Goal: Information Seeking & Learning: Compare options

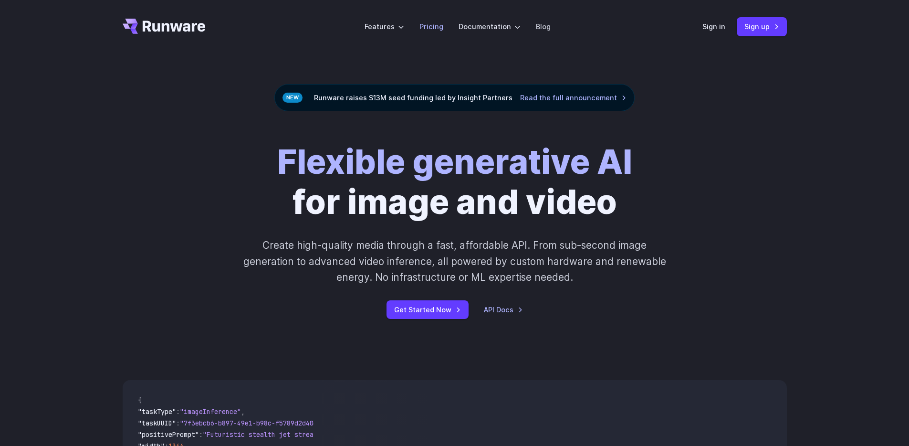
click at [421, 29] on link "Pricing" at bounding box center [432, 26] width 24 height 11
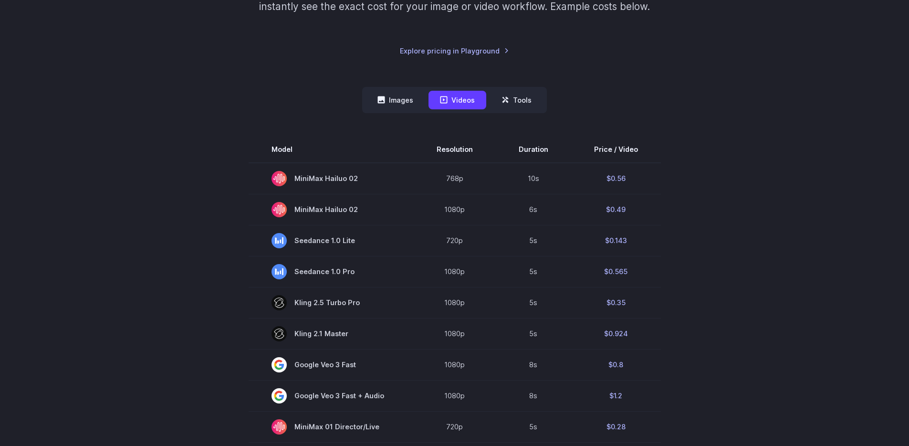
scroll to position [202, 0]
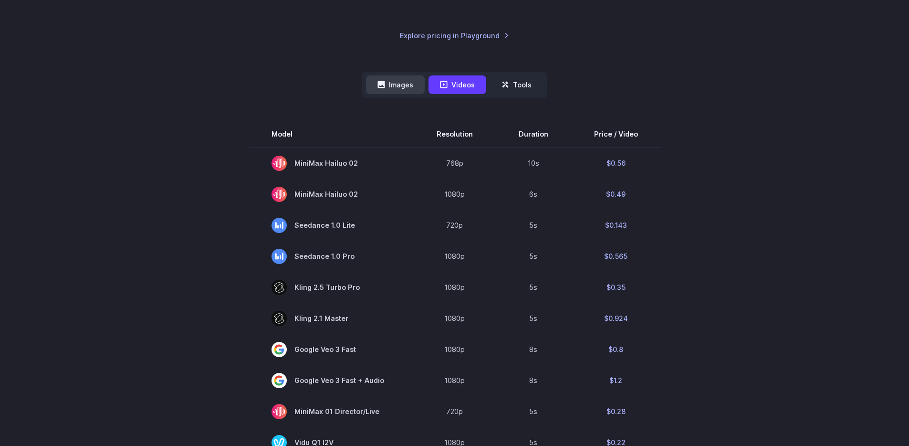
click at [389, 86] on button "Images" at bounding box center [395, 84] width 59 height 19
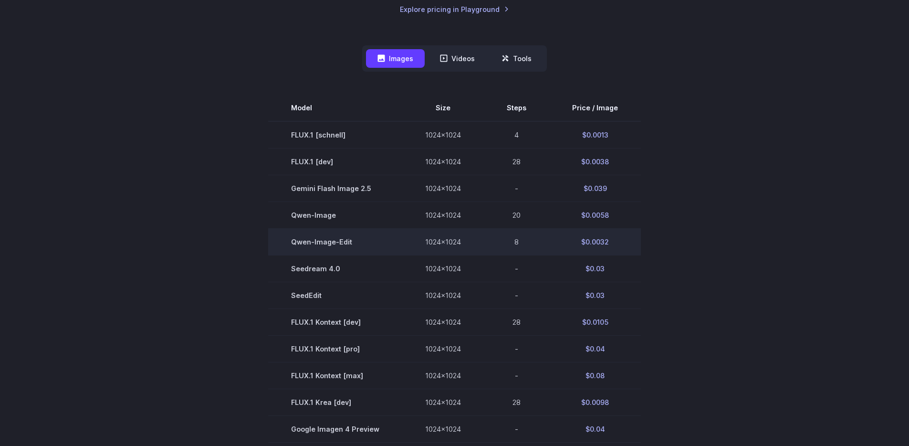
scroll to position [247, 0]
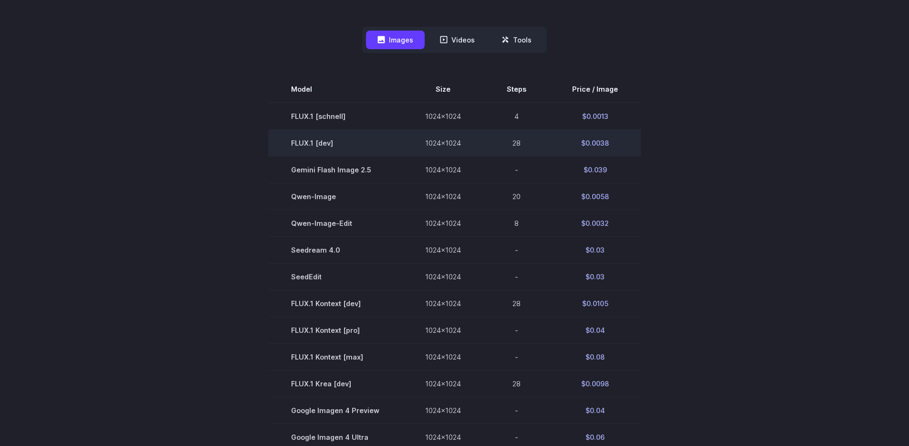
click at [320, 141] on td "FLUX.1 [dev]" at bounding box center [335, 142] width 134 height 27
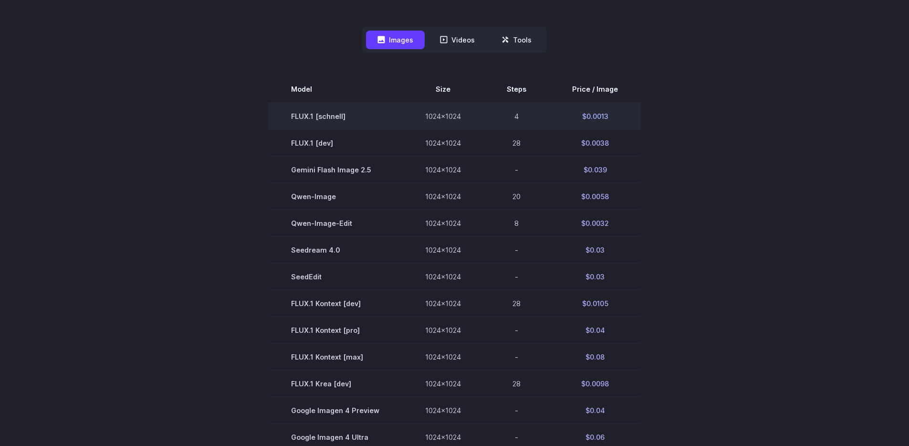
click at [319, 119] on td "FLUX.1 [schnell]" at bounding box center [335, 116] width 134 height 27
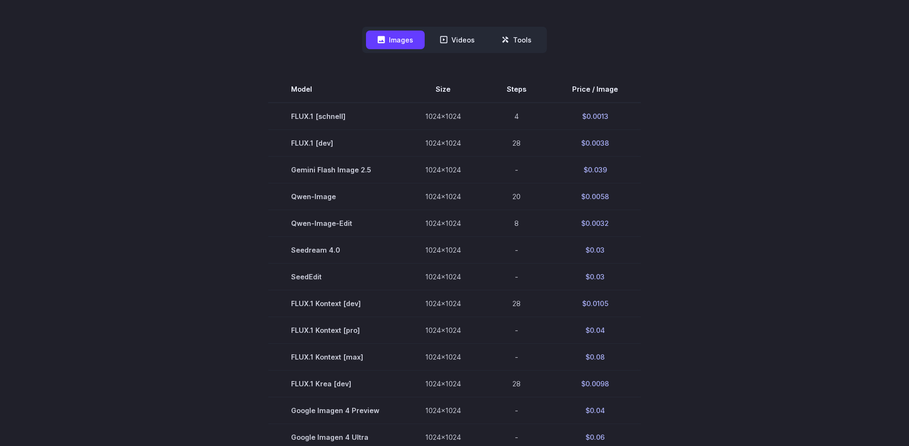
scroll to position [273, 0]
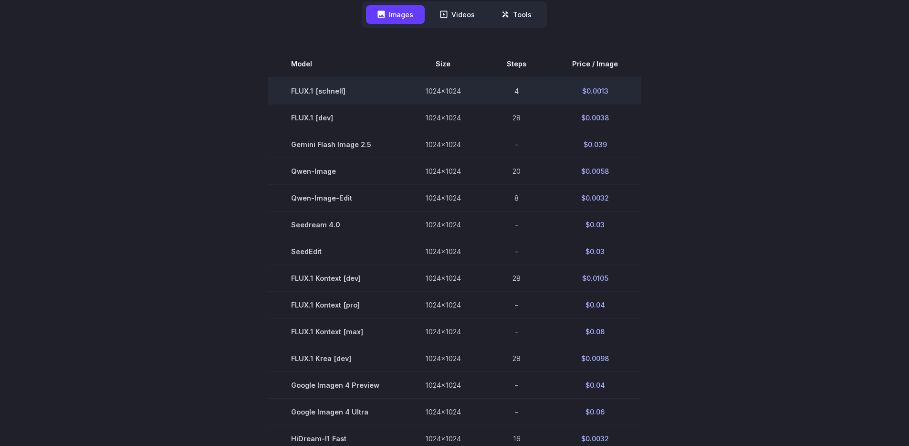
click at [301, 92] on td "FLUX.1 [schnell]" at bounding box center [335, 90] width 134 height 27
copy tr "FLUX.1 [schnell]"
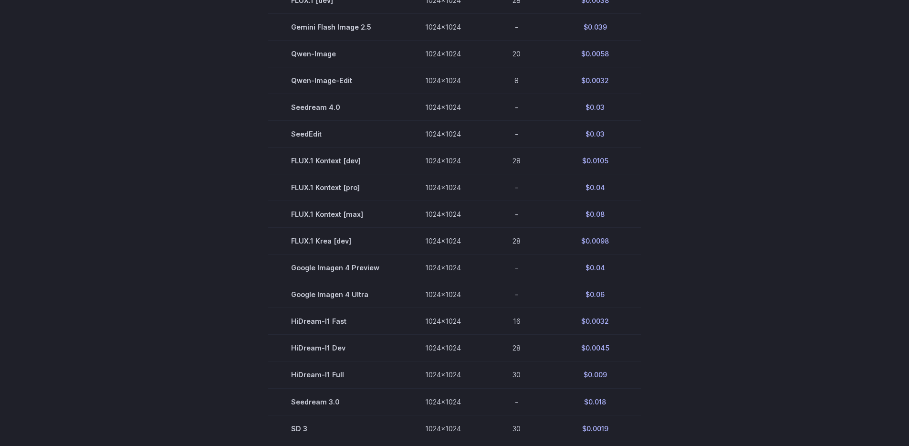
scroll to position [275, 0]
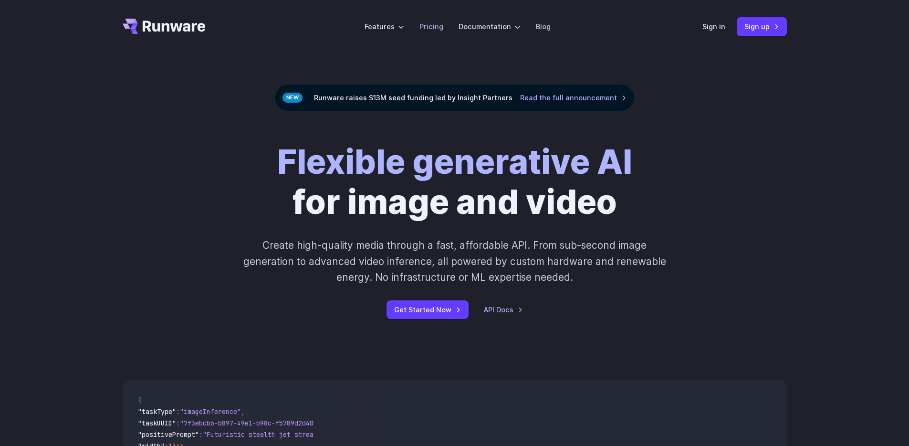
click at [442, 29] on link "Pricing" at bounding box center [432, 26] width 24 height 11
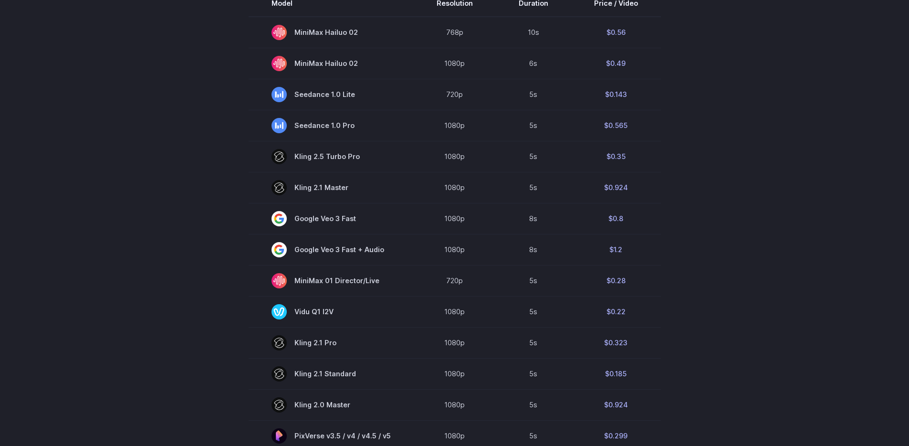
scroll to position [82, 0]
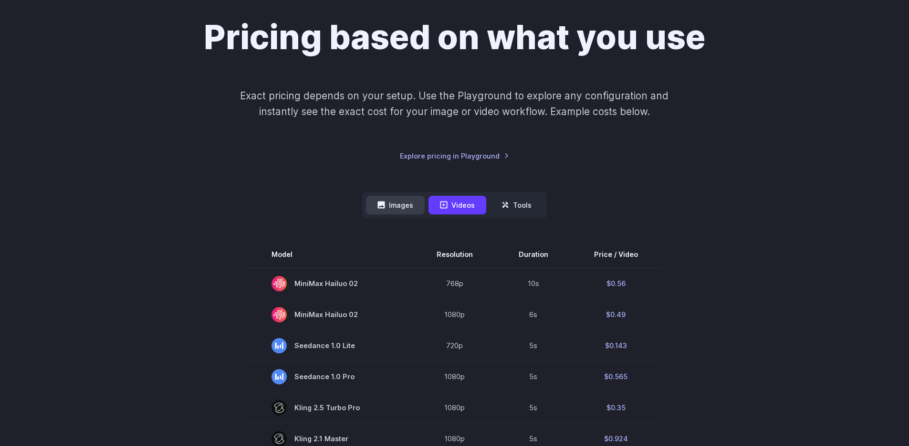
click at [398, 209] on button "Images" at bounding box center [395, 205] width 59 height 19
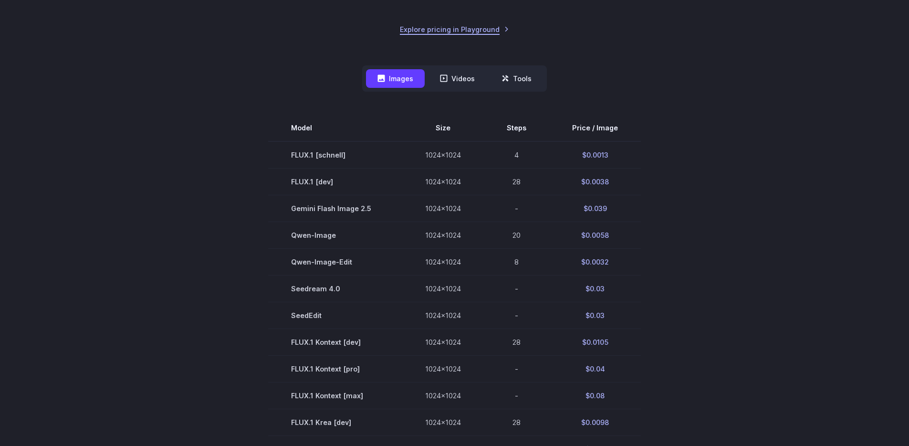
scroll to position [202, 0]
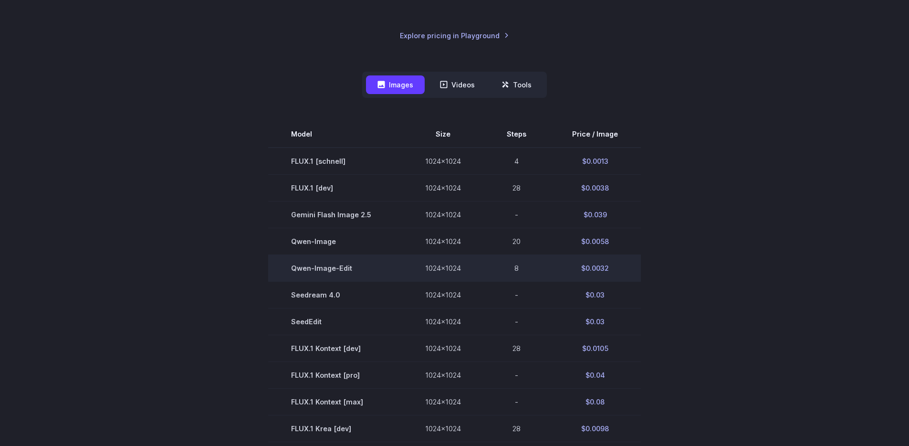
click at [320, 271] on td "Qwen-Image-Edit" at bounding box center [335, 267] width 134 height 27
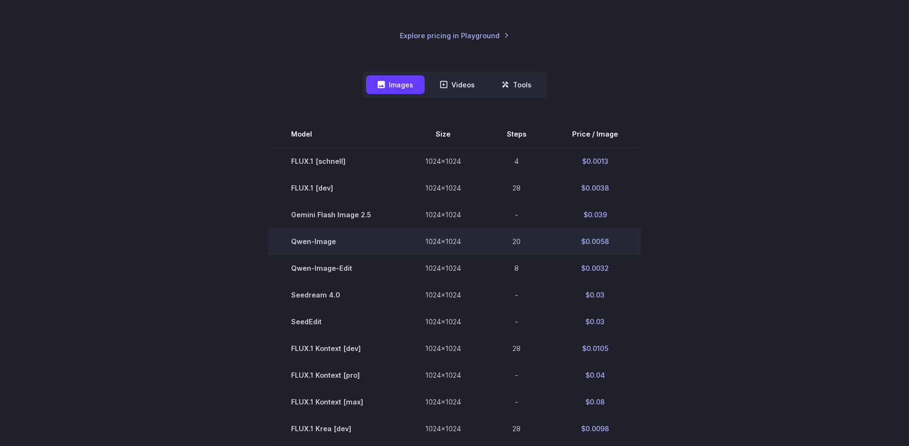
click at [324, 243] on td "Qwen-Image" at bounding box center [335, 241] width 134 height 27
copy tr "Qwen-Image"
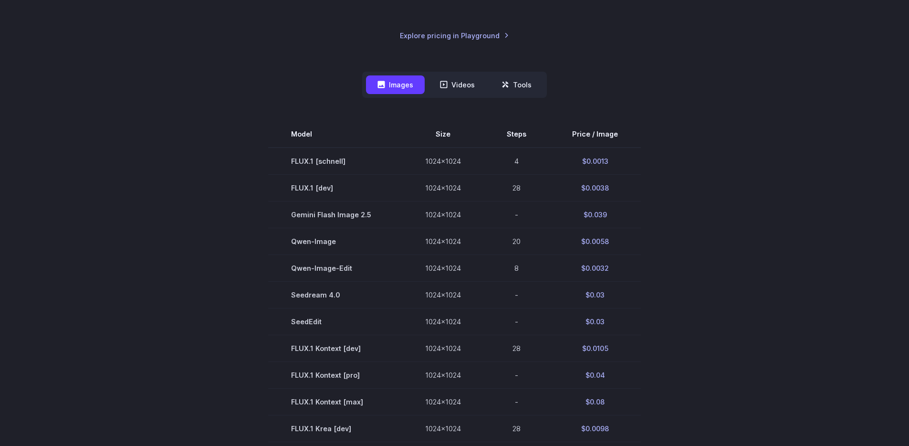
click at [197, 175] on section "Model Size Steps Price / Image FLUX.1 [schnell] 1024x1024 4 $0.0013 FLUX.1 [dev…" at bounding box center [455, 402] width 664 height 562
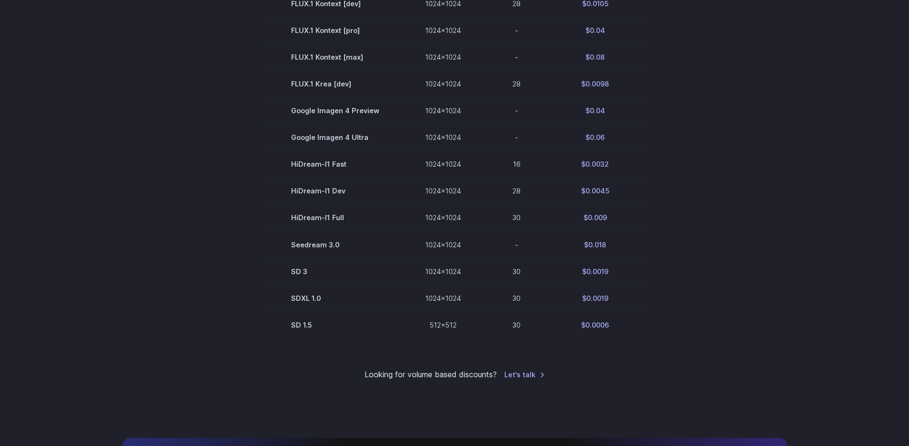
scroll to position [541, 0]
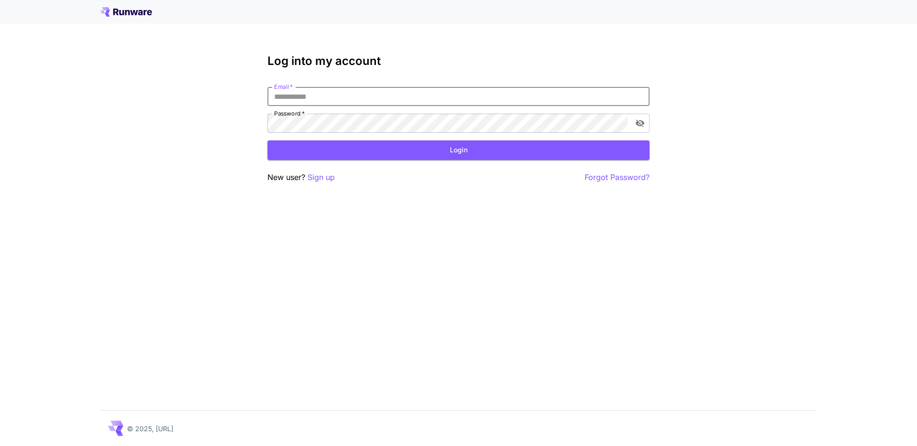
click at [319, 92] on input "Email   *" at bounding box center [458, 96] width 382 height 19
